Goal: Information Seeking & Learning: Learn about a topic

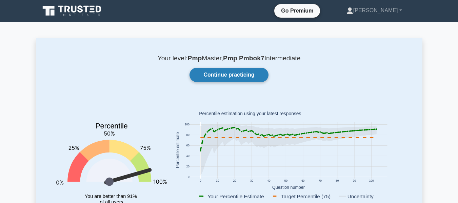
click at [252, 76] on link "Continue practicing" at bounding box center [229, 75] width 79 height 14
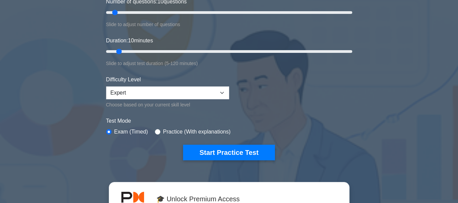
scroll to position [102, 0]
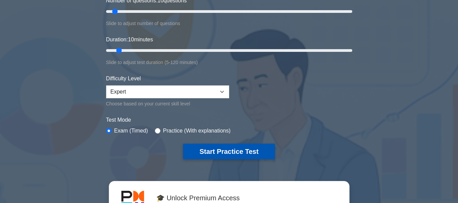
click at [259, 158] on button "Start Practice Test" at bounding box center [229, 152] width 92 height 16
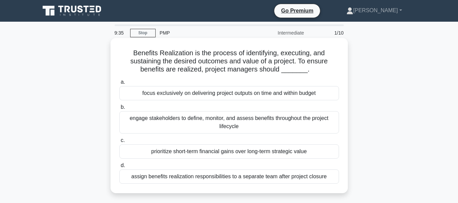
click at [190, 119] on div "engage stakeholders to define, monitor, and assess benefits throughout the proj…" at bounding box center [229, 122] width 220 height 22
click at [119, 110] on input "b. engage stakeholders to define, monitor, and assess benefits throughout the p…" at bounding box center [119, 107] width 0 height 4
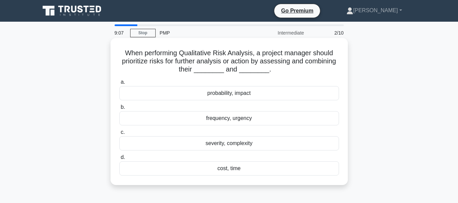
click at [235, 96] on div "probability, impact" at bounding box center [229, 93] width 220 height 14
click at [119, 84] on input "a. probability, impact" at bounding box center [119, 82] width 0 height 4
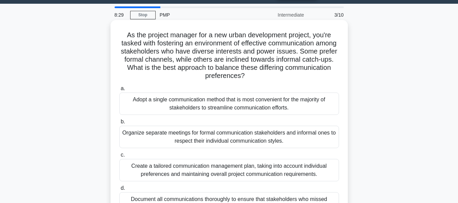
scroll to position [34, 0]
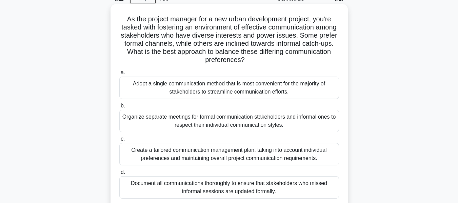
click at [232, 152] on div "Create a tailored communication management plan, taking into account individual…" at bounding box center [229, 154] width 220 height 22
click at [119, 141] on input "c. Create a tailored communication management plan, taking into account individ…" at bounding box center [119, 139] width 0 height 4
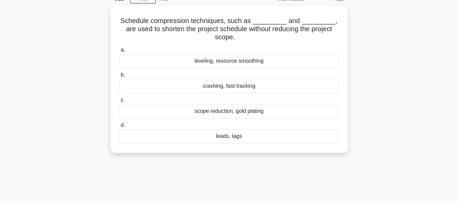
scroll to position [0, 0]
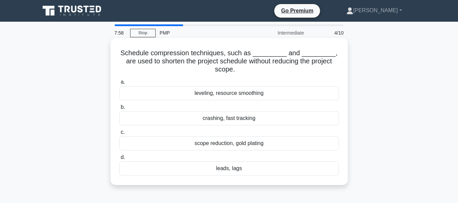
click at [229, 119] on div "crashing, fast tracking" at bounding box center [229, 118] width 220 height 14
click at [119, 110] on input "b. crashing, fast tracking" at bounding box center [119, 107] width 0 height 4
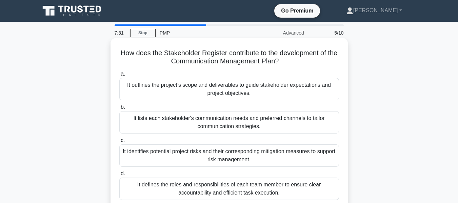
click at [237, 122] on div "It lists each stakeholder's communication needs and preferred channels to tailo…" at bounding box center [229, 122] width 220 height 22
click at [119, 110] on input "b. It lists each stakeholder's communication needs and preferred channels to ta…" at bounding box center [119, 107] width 0 height 4
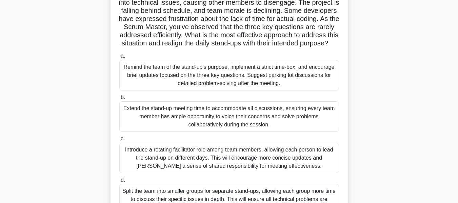
scroll to position [68, 0]
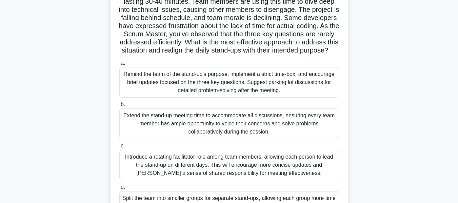
click at [163, 83] on div "Remind the team of the stand-up's purpose, implement a strict time-box, and enc…" at bounding box center [229, 82] width 220 height 31
click at [119, 65] on input "a. Remind the team of the stand-up's purpose, implement a strict time-box, and …" at bounding box center [119, 63] width 0 height 4
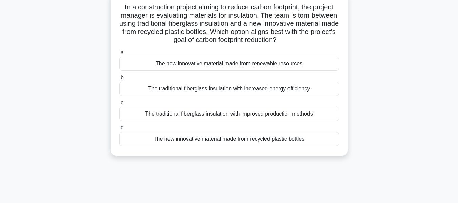
scroll to position [34, 0]
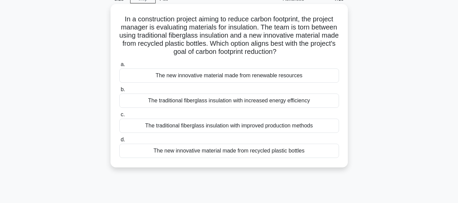
click at [238, 76] on div "The new innovative material made from renewable resources" at bounding box center [229, 75] width 220 height 14
click at [119, 67] on input "a. The new innovative material made from renewable resources" at bounding box center [119, 64] width 0 height 4
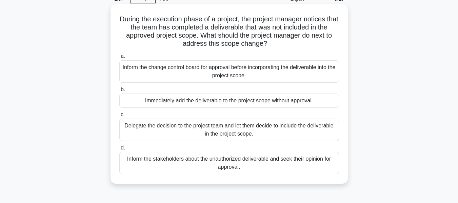
click at [222, 162] on div "Inform the stakeholders about the unauthorized deliverable and seek their opini…" at bounding box center [229, 163] width 220 height 22
click at [119, 150] on input "d. Inform the stakeholders about the unauthorized deliverable and seek their op…" at bounding box center [119, 148] width 0 height 4
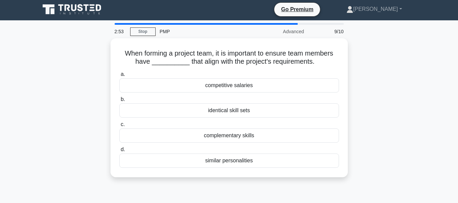
scroll to position [0, 0]
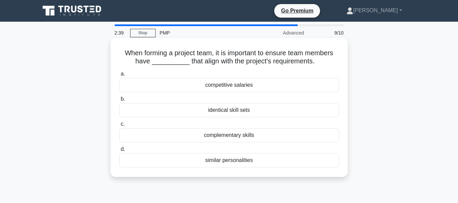
click at [235, 135] on div "complementary skills" at bounding box center [229, 135] width 220 height 14
click at [119, 126] on input "c. complementary skills" at bounding box center [119, 124] width 0 height 4
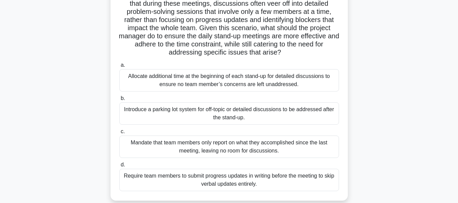
scroll to position [102, 0]
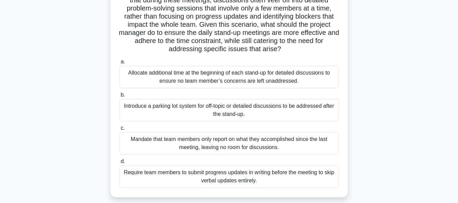
click at [271, 108] on div "Introduce a parking lot system for off-topic or detailed discussions to be addr…" at bounding box center [229, 110] width 220 height 22
click at [119, 97] on input "b. Introduce a parking lot system for off-topic or detailed discussions to be a…" at bounding box center [119, 95] width 0 height 4
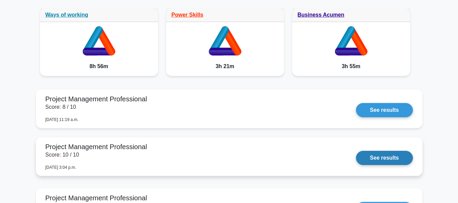
scroll to position [576, 0]
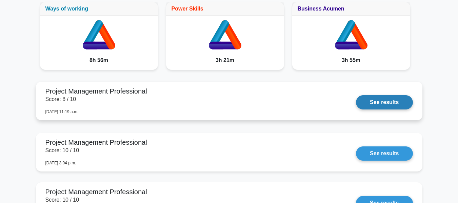
click at [394, 99] on link "See results" at bounding box center [384, 102] width 57 height 14
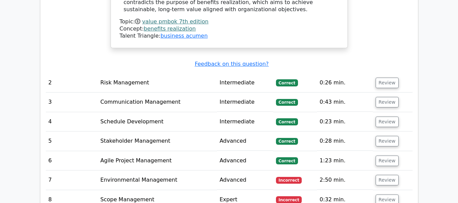
scroll to position [916, 0]
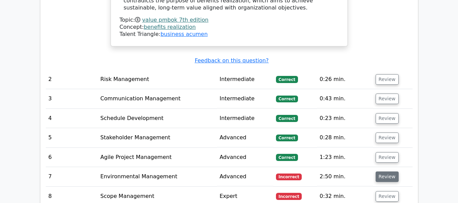
click at [389, 172] on button "Review" at bounding box center [387, 177] width 23 height 11
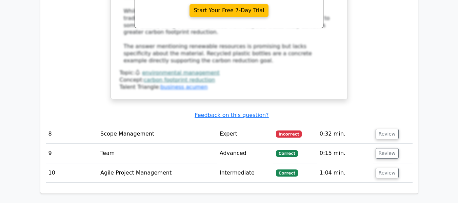
scroll to position [1322, 0]
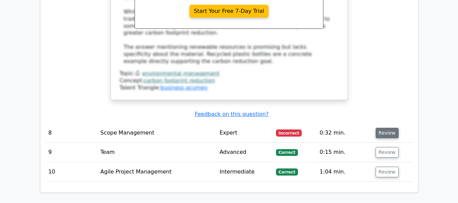
click at [384, 128] on button "Review" at bounding box center [387, 133] width 23 height 11
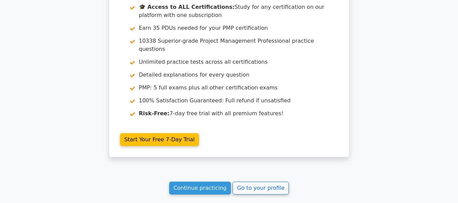
scroll to position [1920, 0]
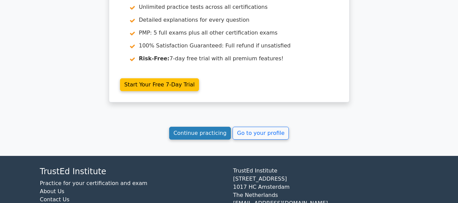
click at [194, 127] on link "Continue practicing" at bounding box center [200, 133] width 62 height 13
